Goal: Use online tool/utility: Utilize a website feature to perform a specific function

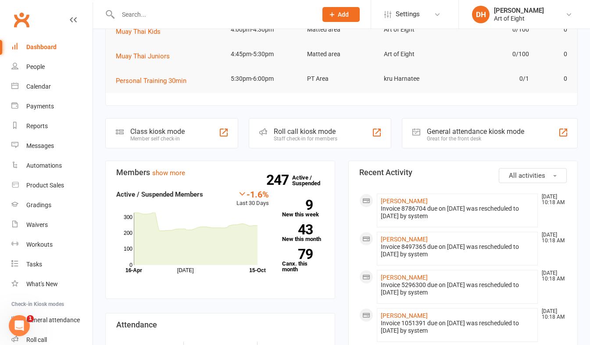
scroll to position [88, 0]
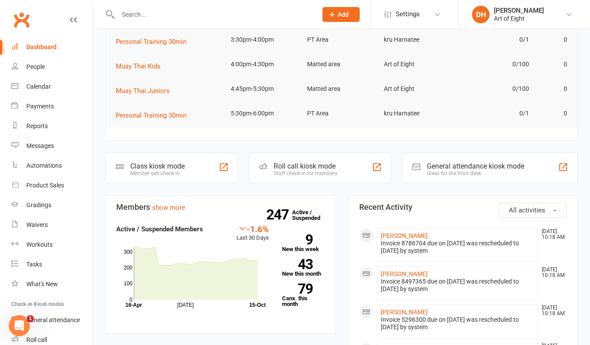
drag, startPoint x: 301, startPoint y: 163, endPoint x: 301, endPoint y: 168, distance: 4.8
click at [301, 163] on div "Roll call kiosk mode" at bounding box center [306, 166] width 64 height 8
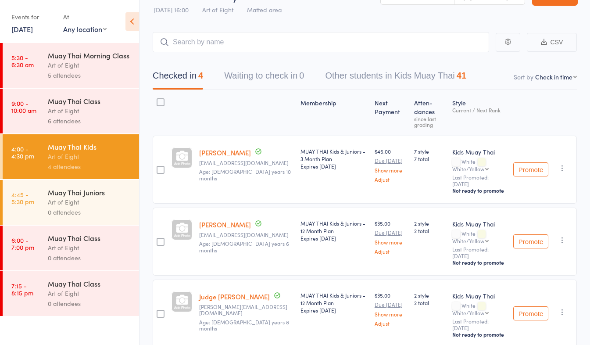
scroll to position [6, 0]
